Goal: Task Accomplishment & Management: Manage account settings

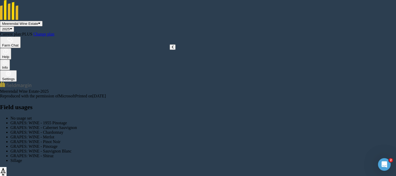
scroll to position [91, 0]
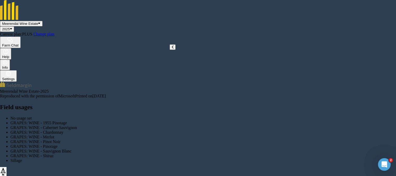
scroll to position [114, 0]
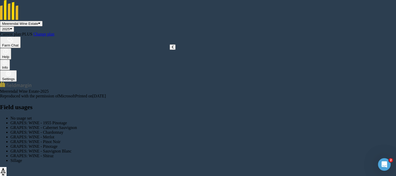
type input "Budburst [DATE]"
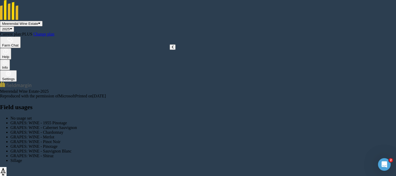
scroll to position [183, 0]
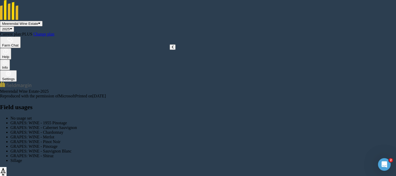
scroll to position [87, 0]
type input "Budburst [DATE]"
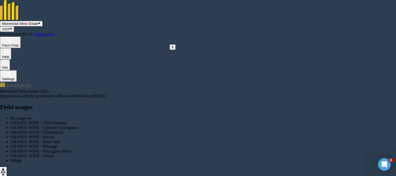
checkbox input "true"
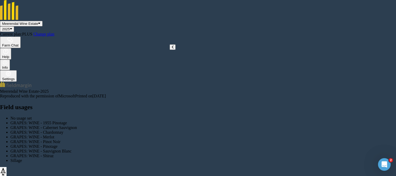
scroll to position [91, 0]
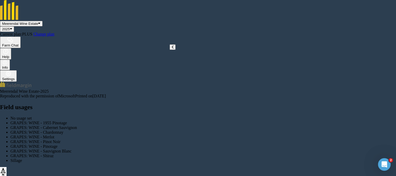
type input "Manual weeding ridges"
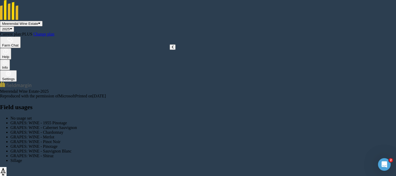
checkbox input "false"
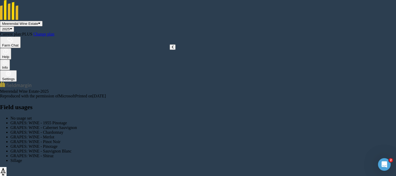
checkbox input "true"
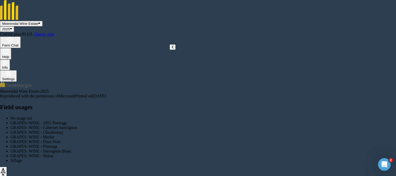
scroll to position [87, 0]
type input "Budburst [DATE]"
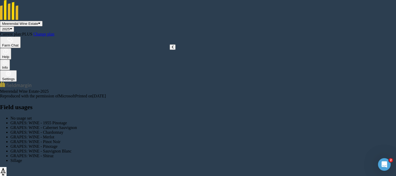
type input "Budburst [DATE]"
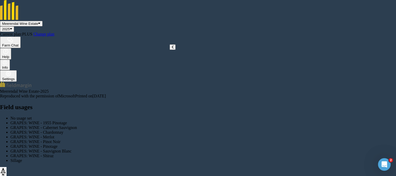
type input "Budburst [DATE]"
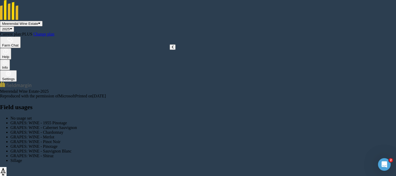
type input "Budburst [DATE]"
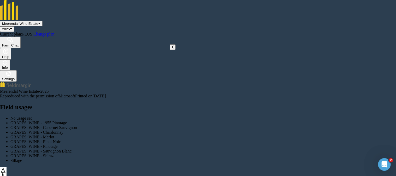
type input "Budburst [DATE]"
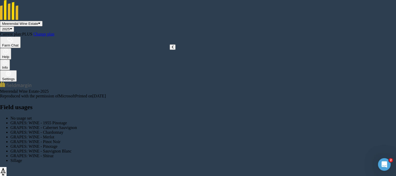
type input "Budburst [DATE]"
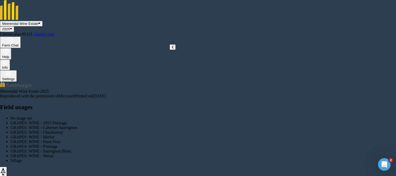
type input "Budburst [DATE]"
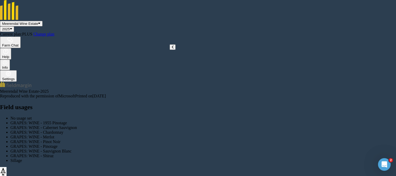
type input "Budburst [DATE]"
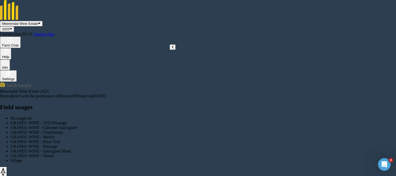
type input "Budburst [DATE]"
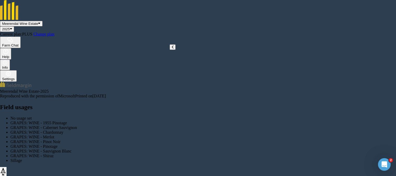
type input "1"
type input "Budburst [DATE]"
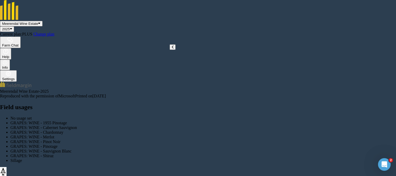
scroll to position [91, 0]
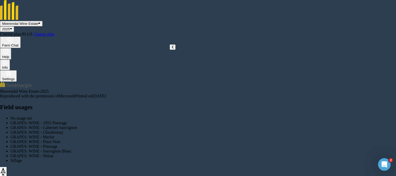
type input "Budburst [DATE]"
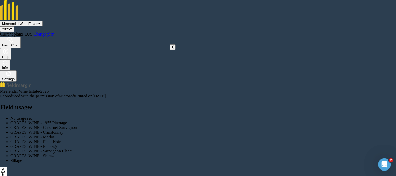
scroll to position [118, 0]
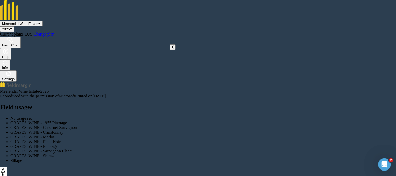
type input "Budburst [DATE]"
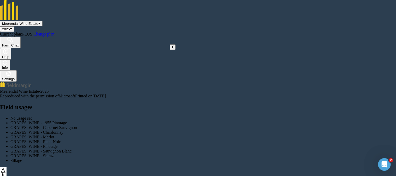
scroll to position [151, 0]
type input "Budburst [DATE]"
